Goal: Task Accomplishment & Management: Manage account settings

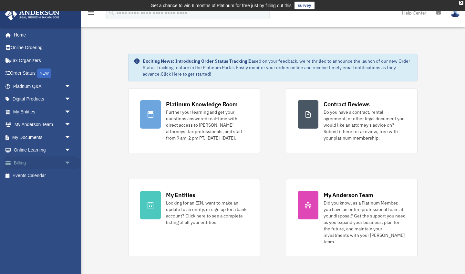
click at [22, 162] on link "Billing arrow_drop_down" at bounding box center [43, 162] width 76 height 13
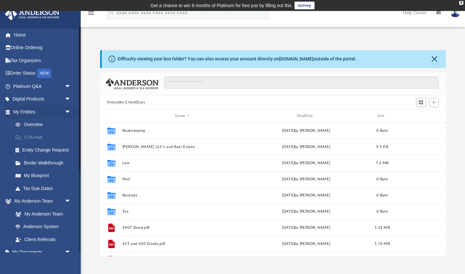
scroll to position [147, 346]
click at [33, 248] on link "My Documents arrow_drop_down" at bounding box center [43, 252] width 76 height 13
click at [67, 248] on span "arrow_drop_down" at bounding box center [71, 252] width 13 height 13
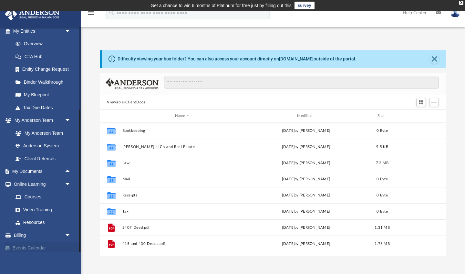
scroll to position [80, 0]
click at [65, 168] on span "arrow_drop_up" at bounding box center [71, 171] width 13 height 13
click at [28, 181] on link "Box" at bounding box center [45, 184] width 72 height 13
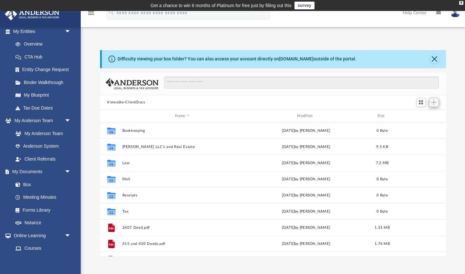
click at [435, 102] on span "Add" at bounding box center [433, 101] width 5 height 5
click at [428, 115] on li "Upload" at bounding box center [424, 115] width 21 height 7
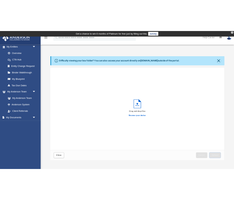
scroll to position [0, 0]
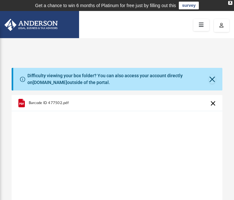
click at [213, 97] on div "Cancel this upload" at bounding box center [193, 92] width 48 height 10
click at [209, 104] on button "Cancel this upload" at bounding box center [213, 103] width 8 height 8
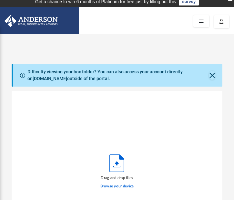
scroll to position [5, 0]
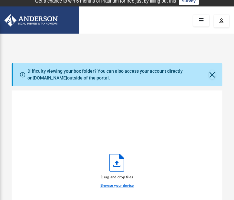
click at [115, 185] on label "Browse your device" at bounding box center [117, 186] width 34 height 6
click at [0, 0] on input "Browse your device" at bounding box center [0, 0] width 0 height 0
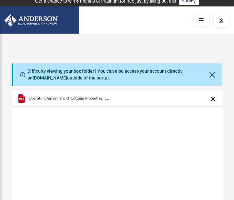
click at [65, 99] on span "Operating Agreement of Cottage Properties, LLC.pdf" at bounding box center [71, 98] width 85 height 4
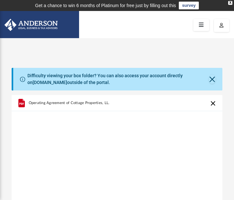
scroll to position [0, 0]
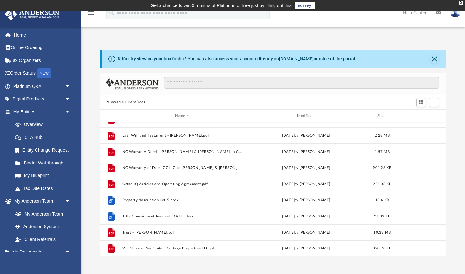
scroll to position [173, 0]
click at [434, 103] on span "Add" at bounding box center [433, 101] width 5 height 5
click at [422, 114] on li "Upload" at bounding box center [424, 115] width 21 height 7
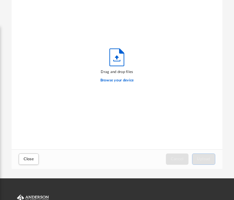
scroll to position [108, 0]
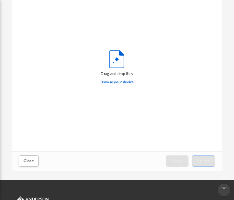
click at [124, 82] on label "Browse your device" at bounding box center [117, 82] width 34 height 6
click at [0, 0] on input "Browse your device" at bounding box center [0, 0] width 0 height 0
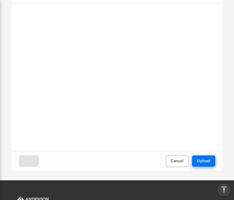
click at [206, 161] on span "Upload" at bounding box center [204, 161] width 14 height 4
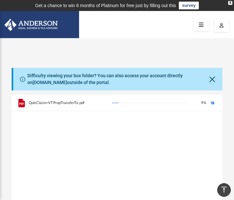
scroll to position [0, 0]
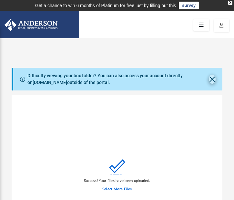
click at [210, 81] on button "Close" at bounding box center [212, 79] width 7 height 9
